Goal: Transaction & Acquisition: Purchase product/service

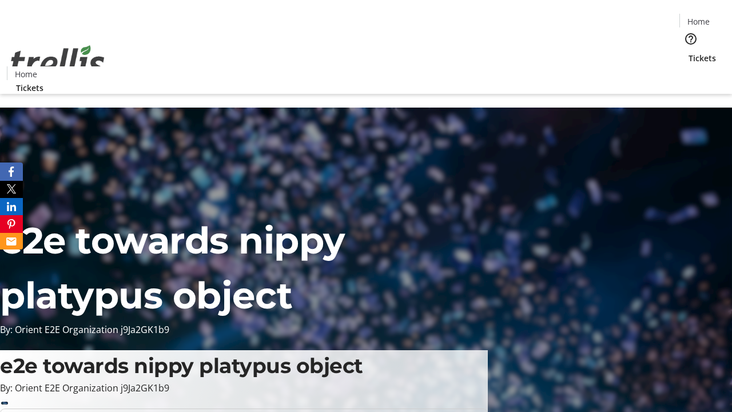
click at [688, 52] on span "Tickets" at bounding box center [701, 58] width 27 height 12
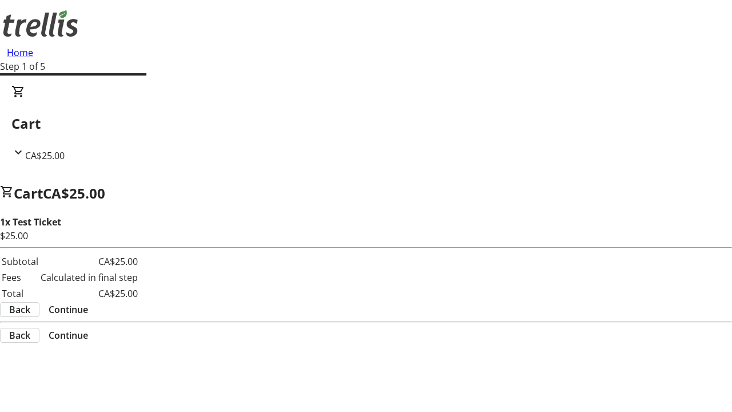
click at [88, 302] on span "Continue" at bounding box center [68, 309] width 39 height 14
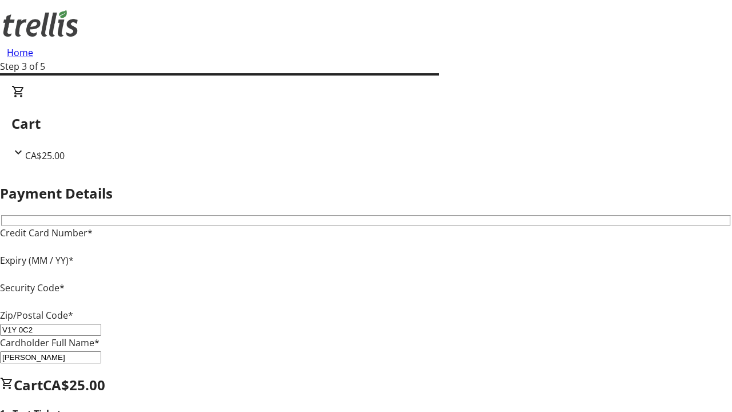
type input "V1Y 0C2"
